Goal: Task Accomplishment & Management: Manage account settings

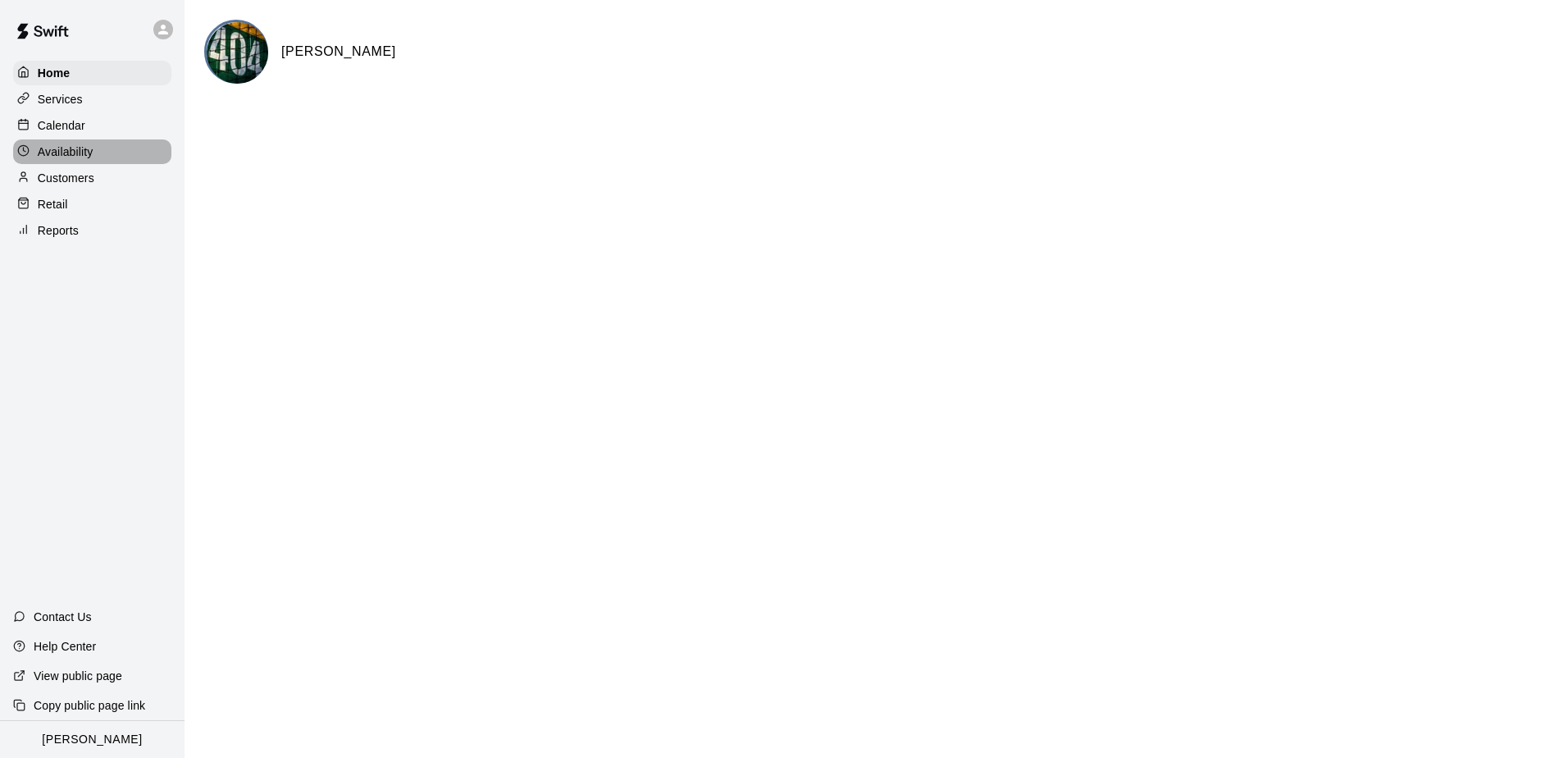
click at [60, 156] on p "Availability" at bounding box center [65, 152] width 55 height 16
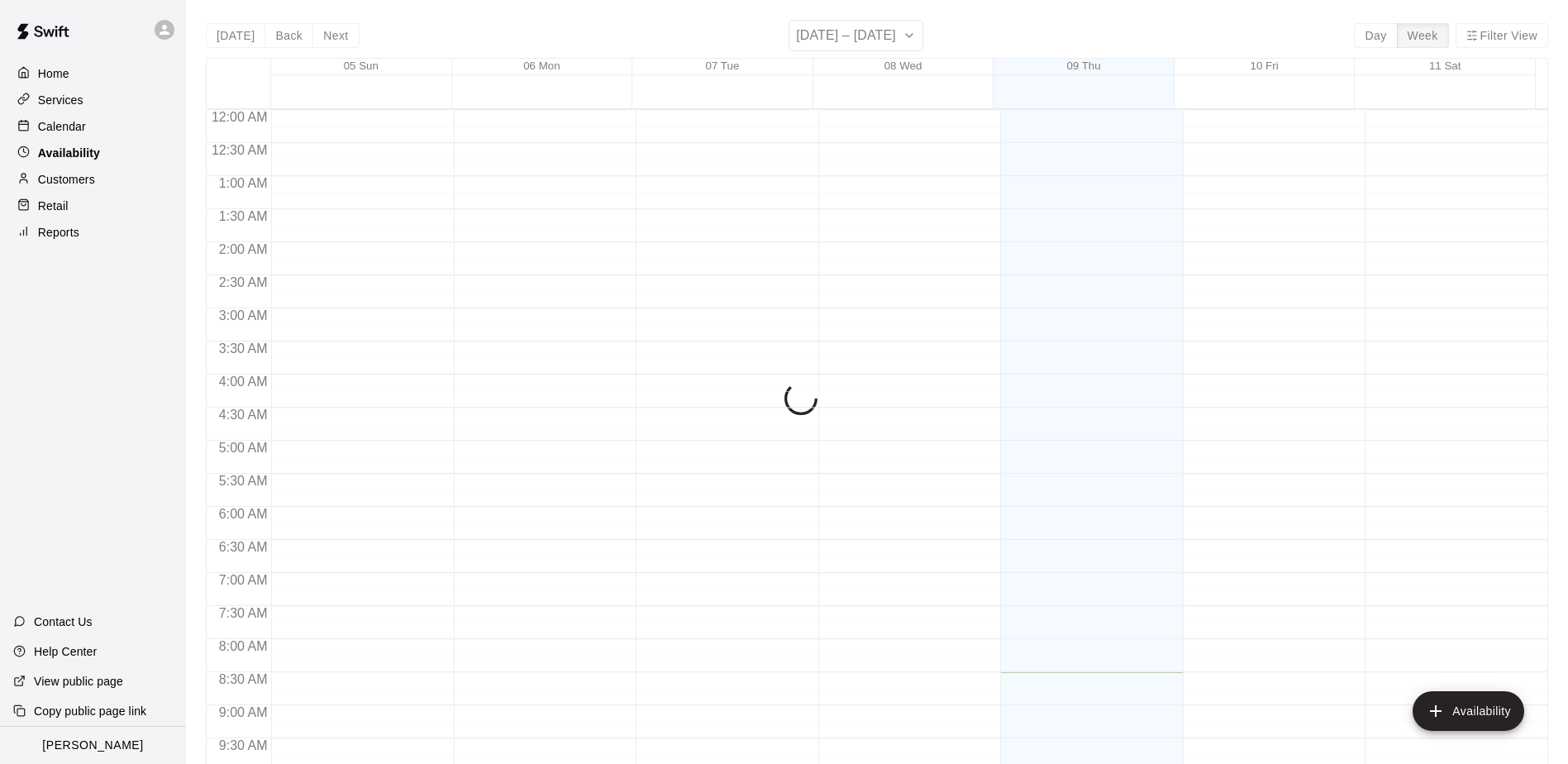
scroll to position [563, 0]
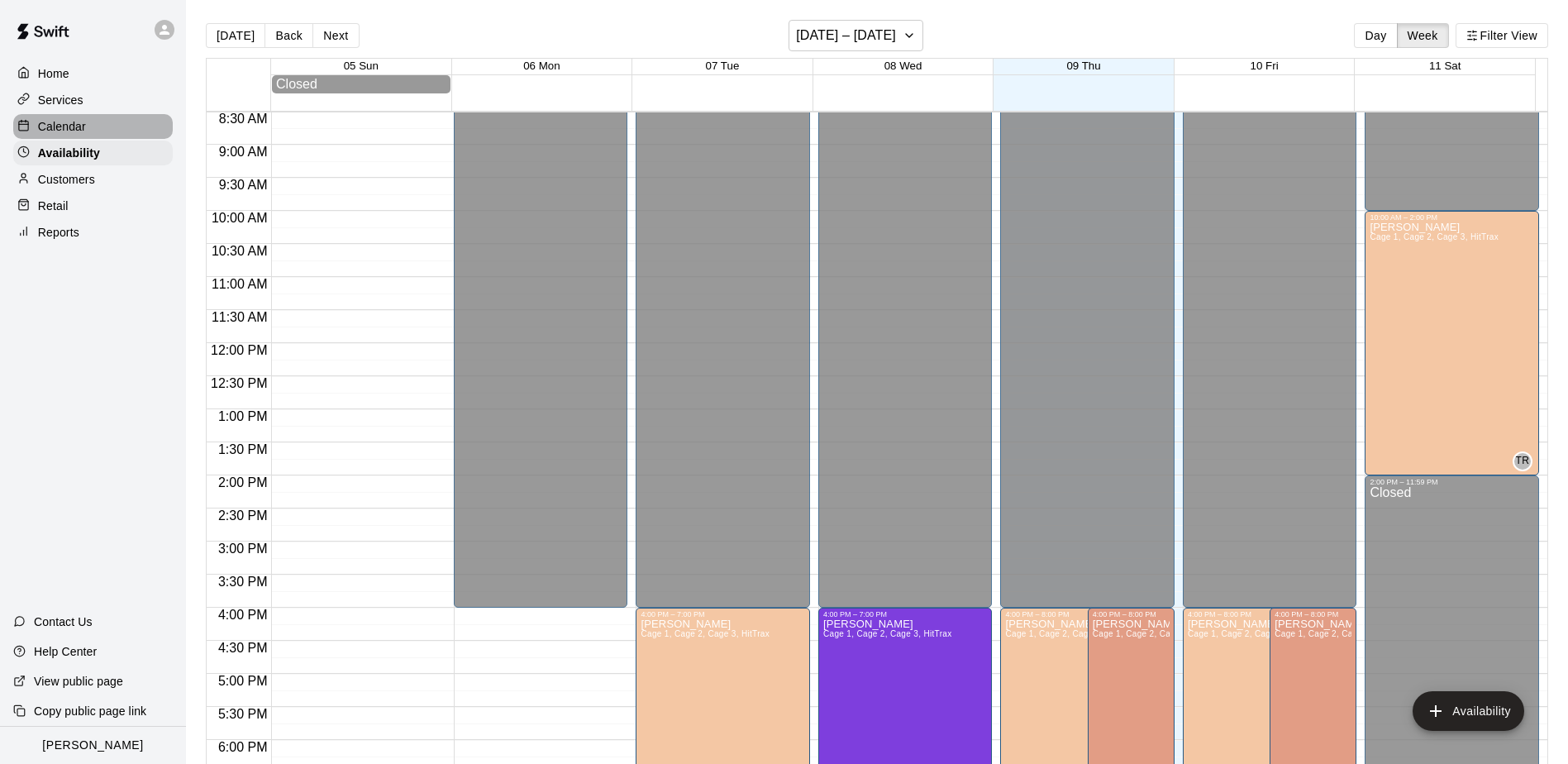
click at [51, 132] on p "Calendar" at bounding box center [61, 126] width 48 height 16
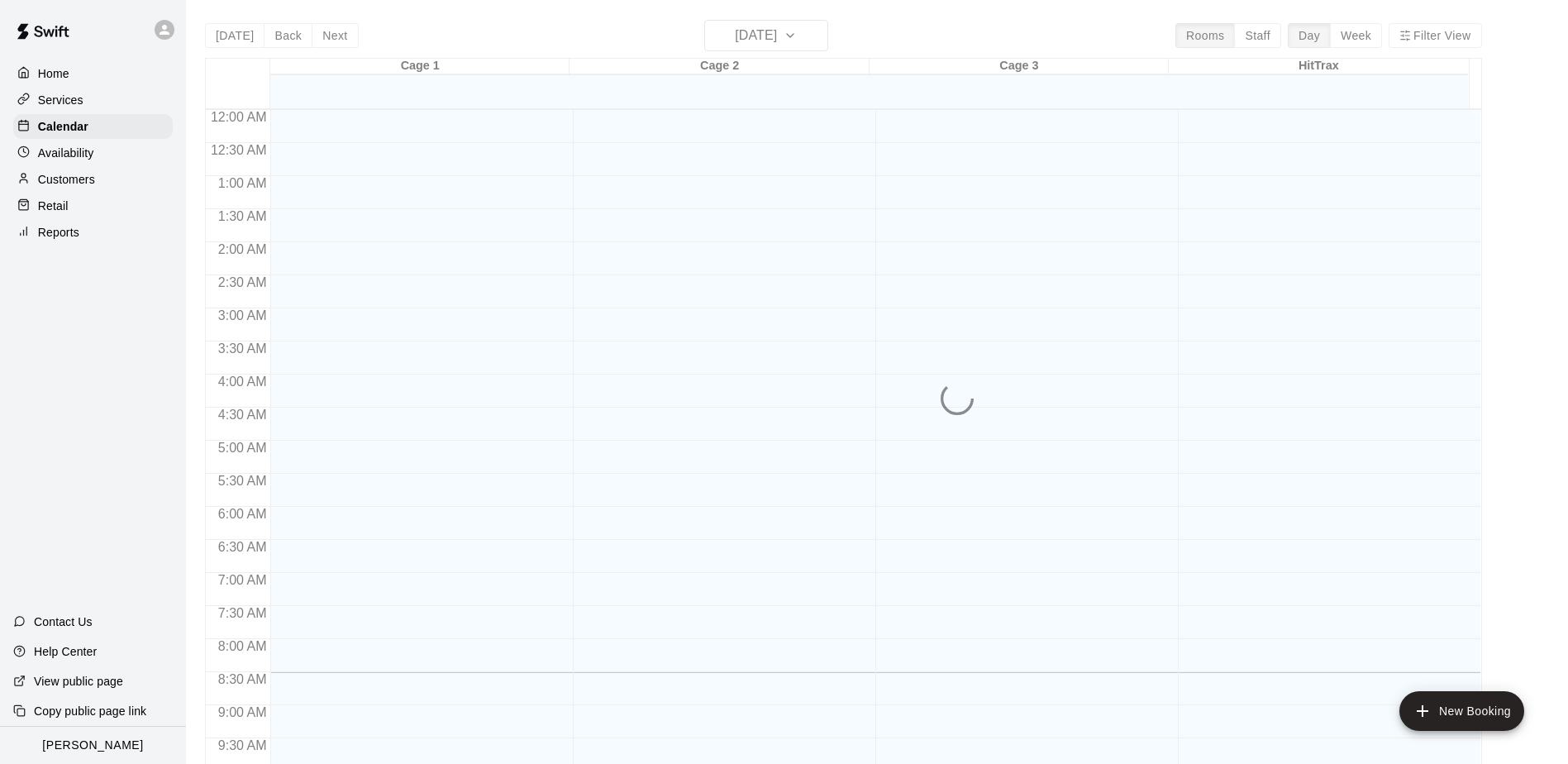
scroll to position [563, 0]
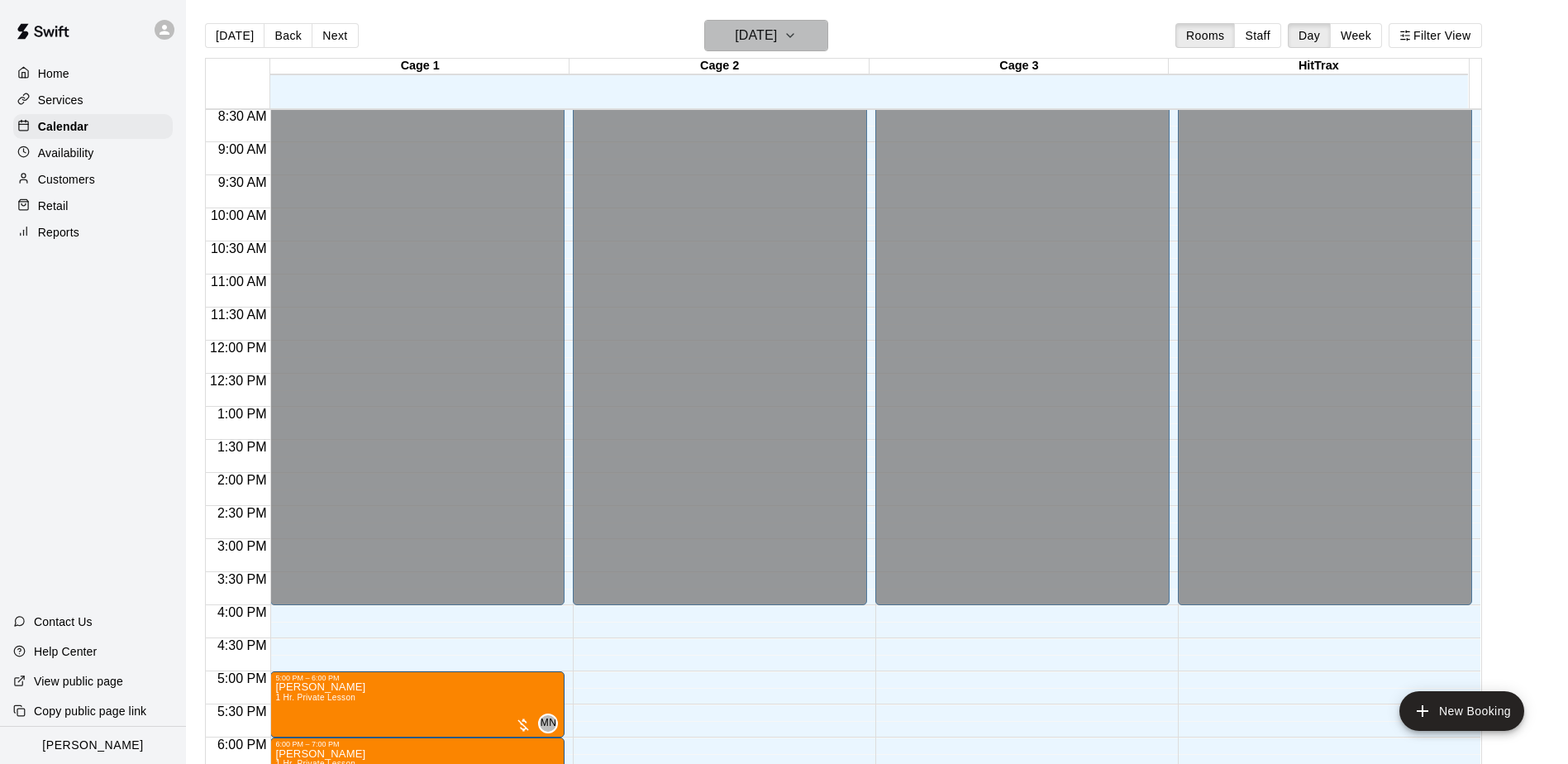
click at [829, 32] on button "[DATE]" at bounding box center [766, 35] width 124 height 32
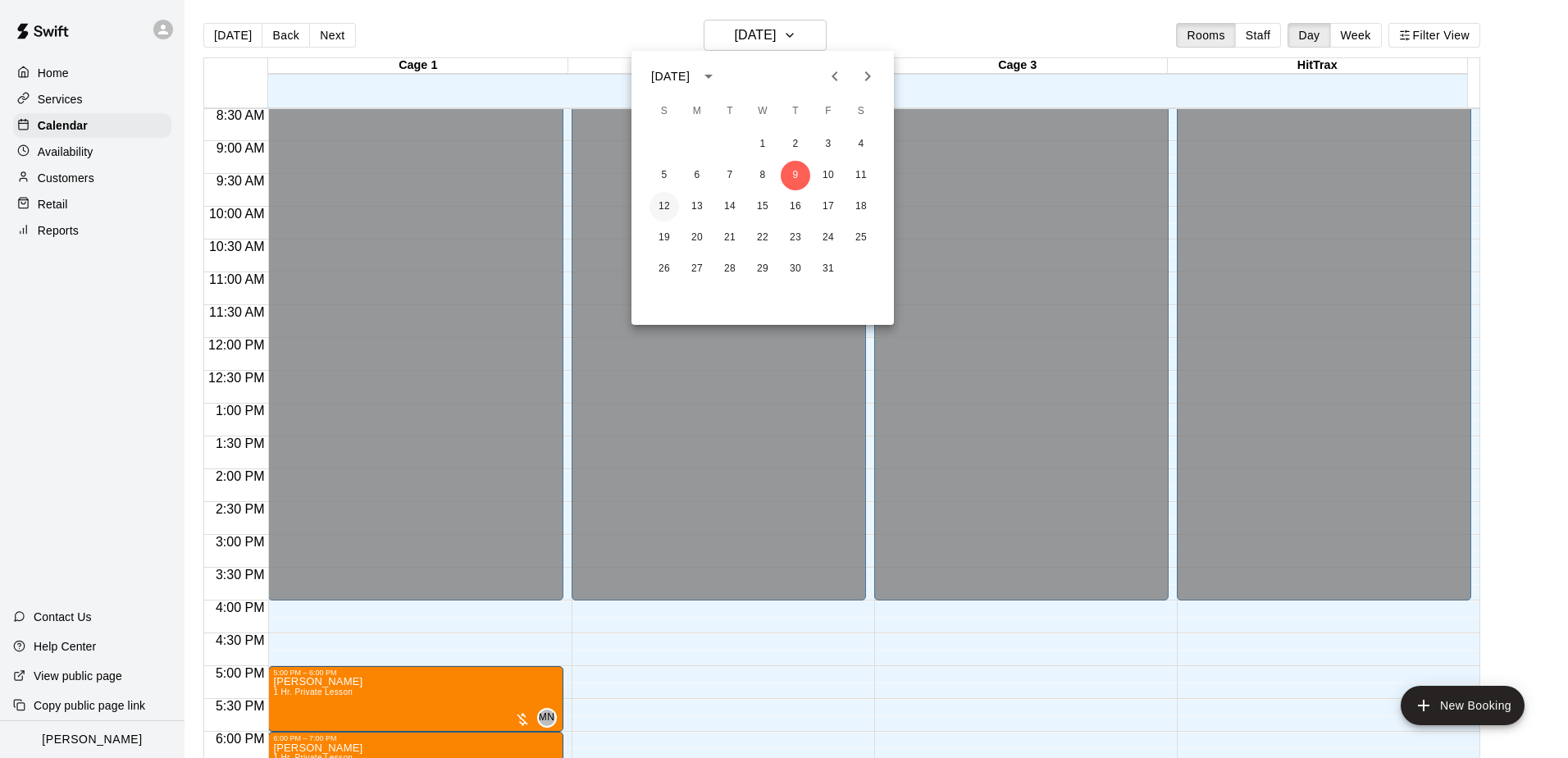
click at [659, 205] on button "12" at bounding box center [664, 206] width 29 height 29
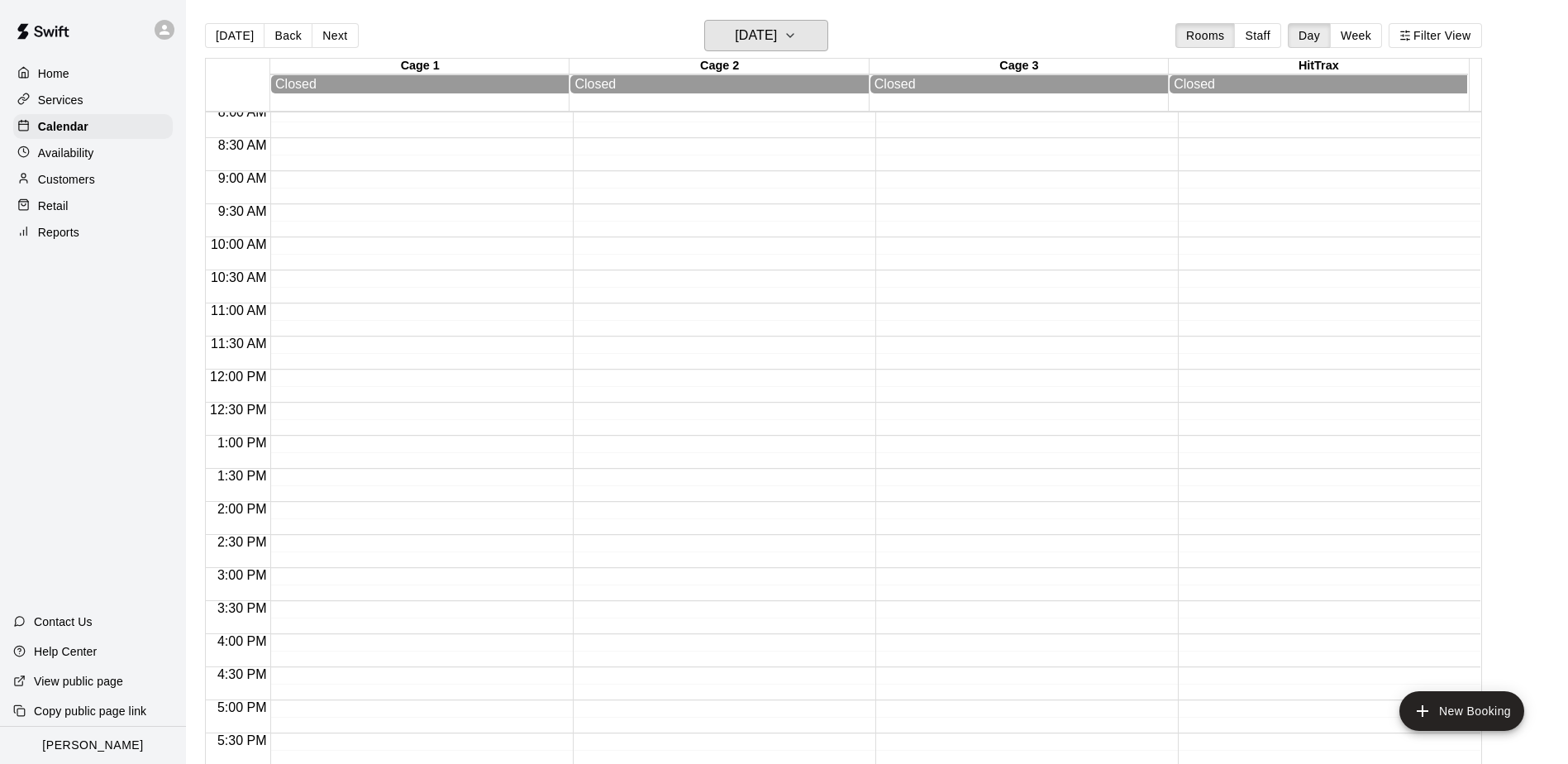
scroll to position [507, 0]
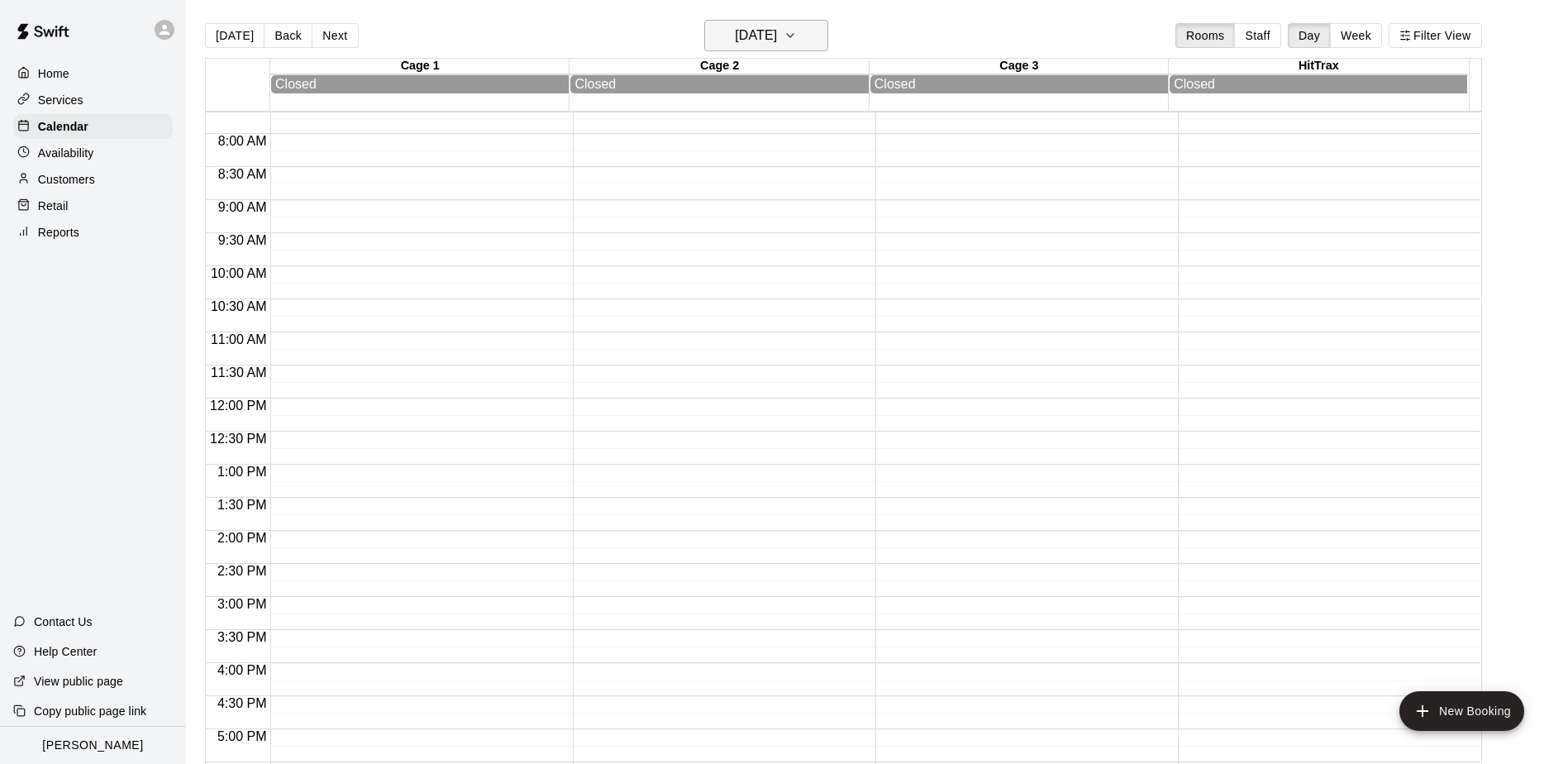
click at [824, 34] on button "[DATE]" at bounding box center [766, 35] width 124 height 32
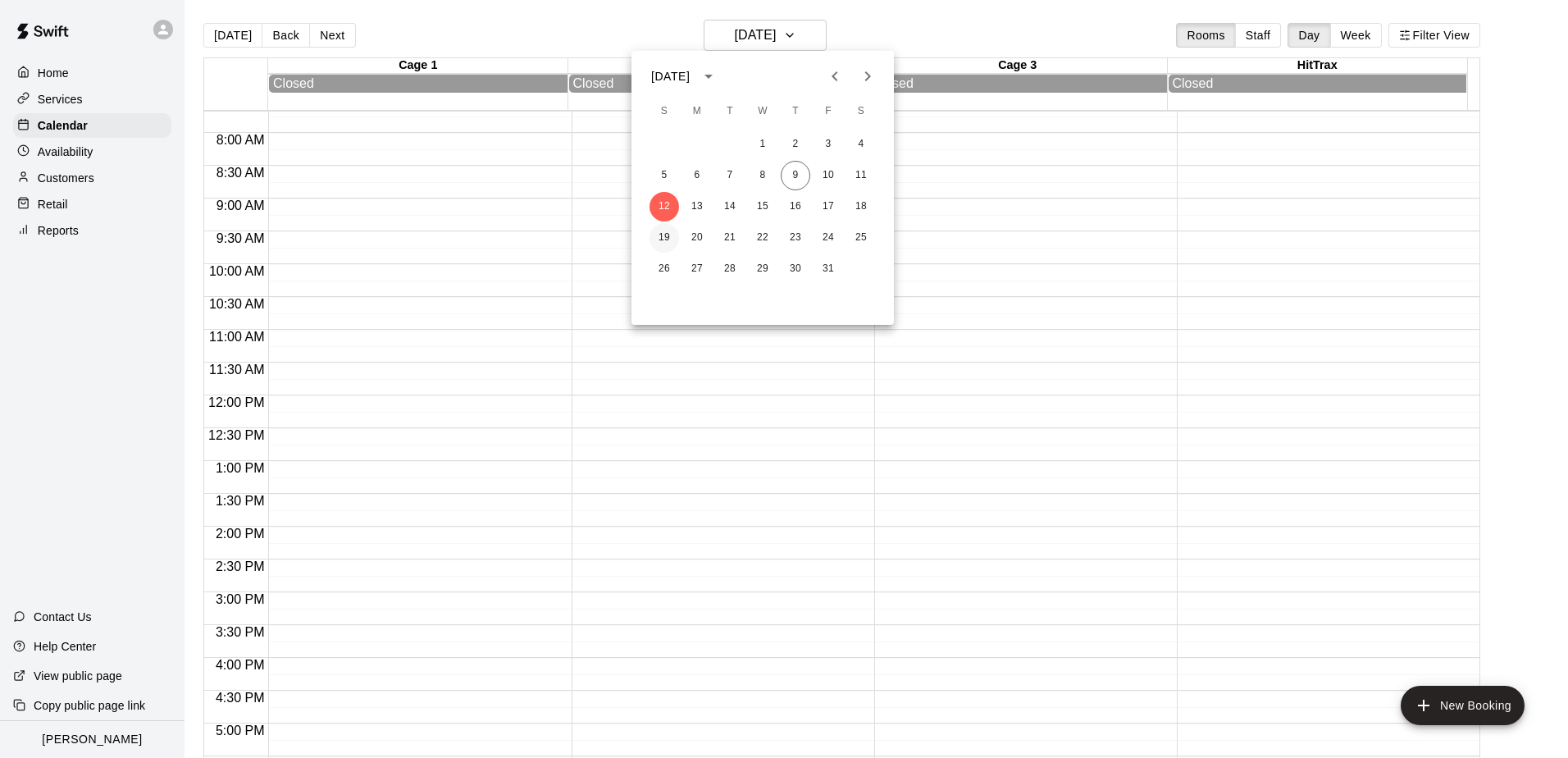
click at [669, 239] on button "19" at bounding box center [664, 238] width 29 height 29
